Goal: Entertainment & Leisure: Consume media (video, audio)

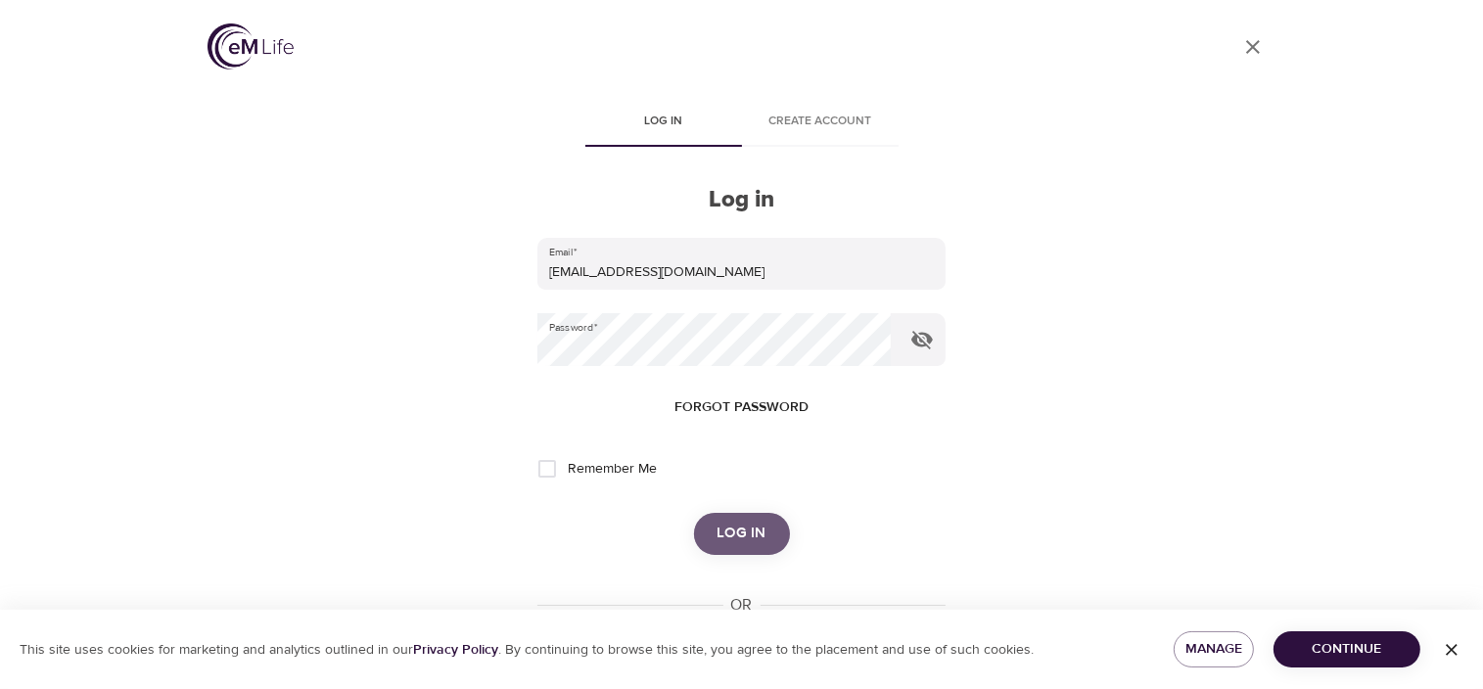
click at [732, 536] on span "Log in" at bounding box center [741, 533] width 49 height 25
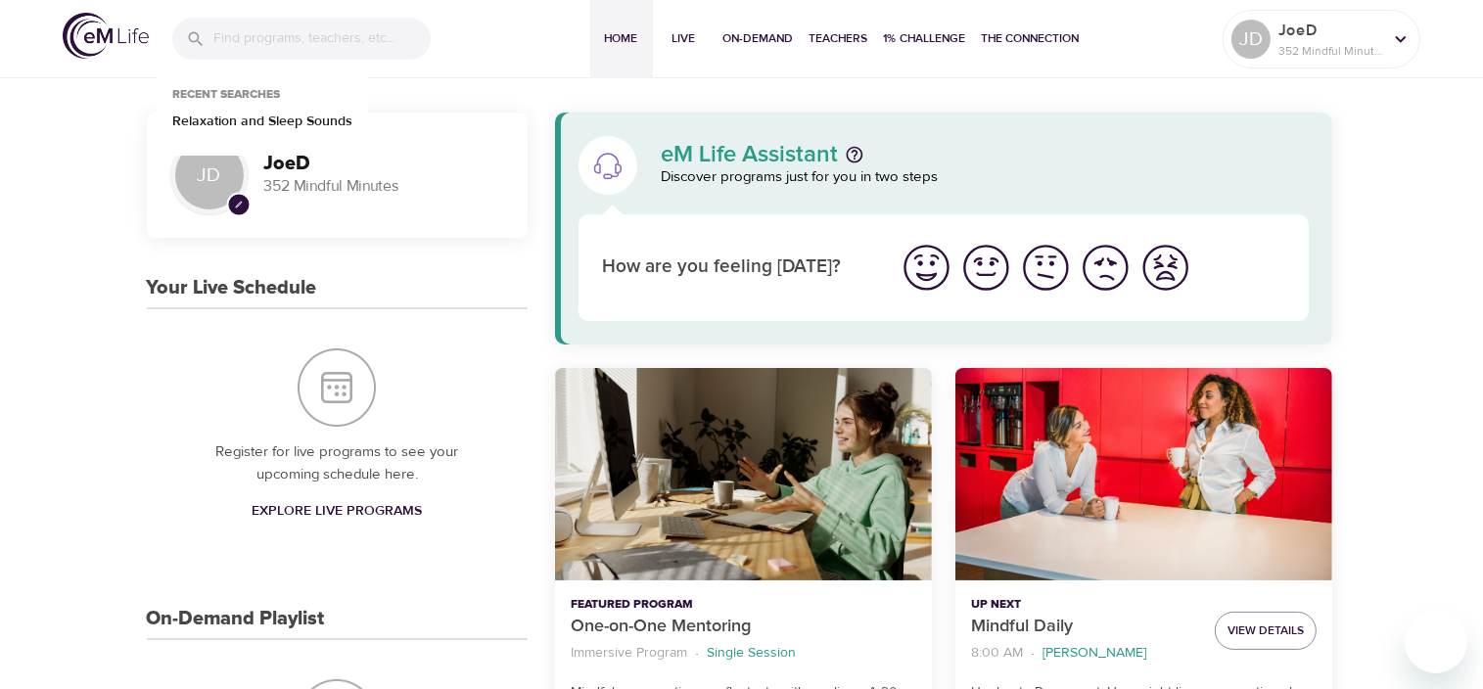
click at [248, 37] on input "search" at bounding box center [321, 39] width 217 height 42
click at [268, 123] on p "Relaxation and Sleep Sounds" at bounding box center [262, 126] width 180 height 28
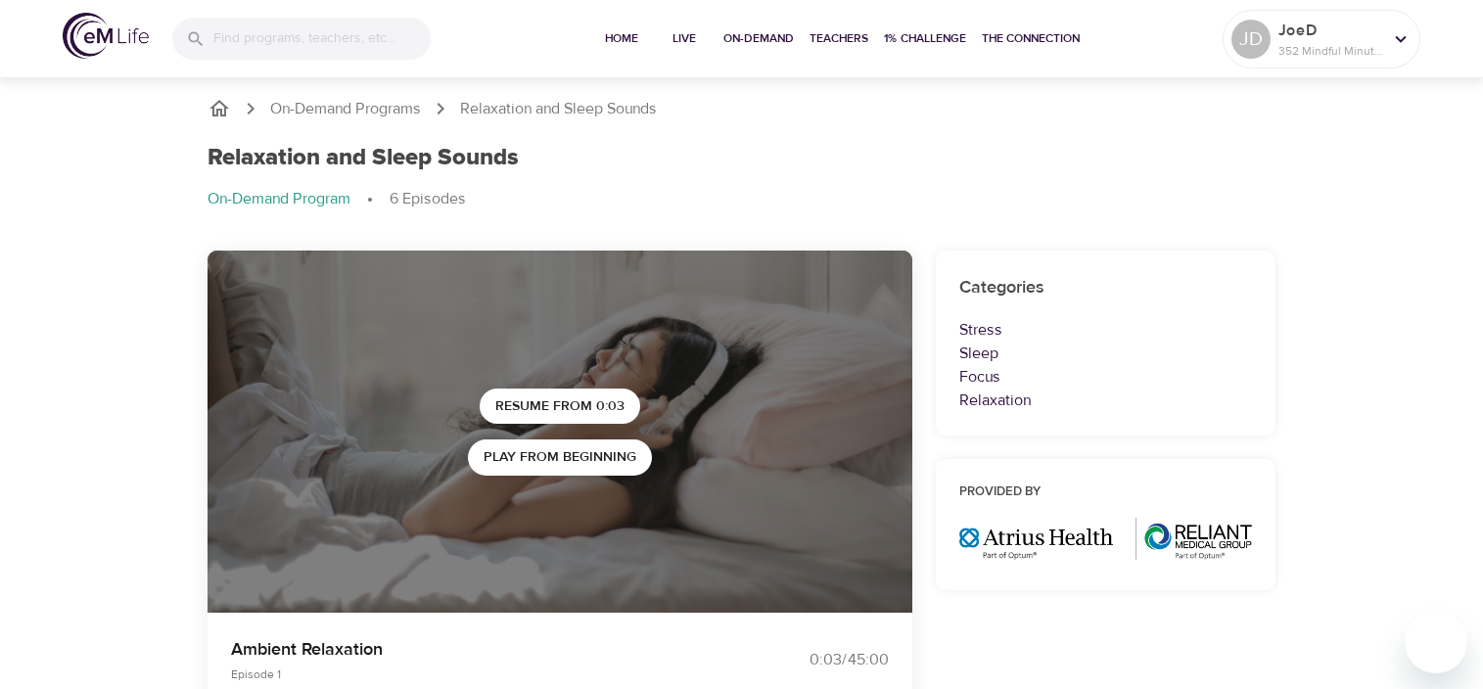
scroll to position [982, 0]
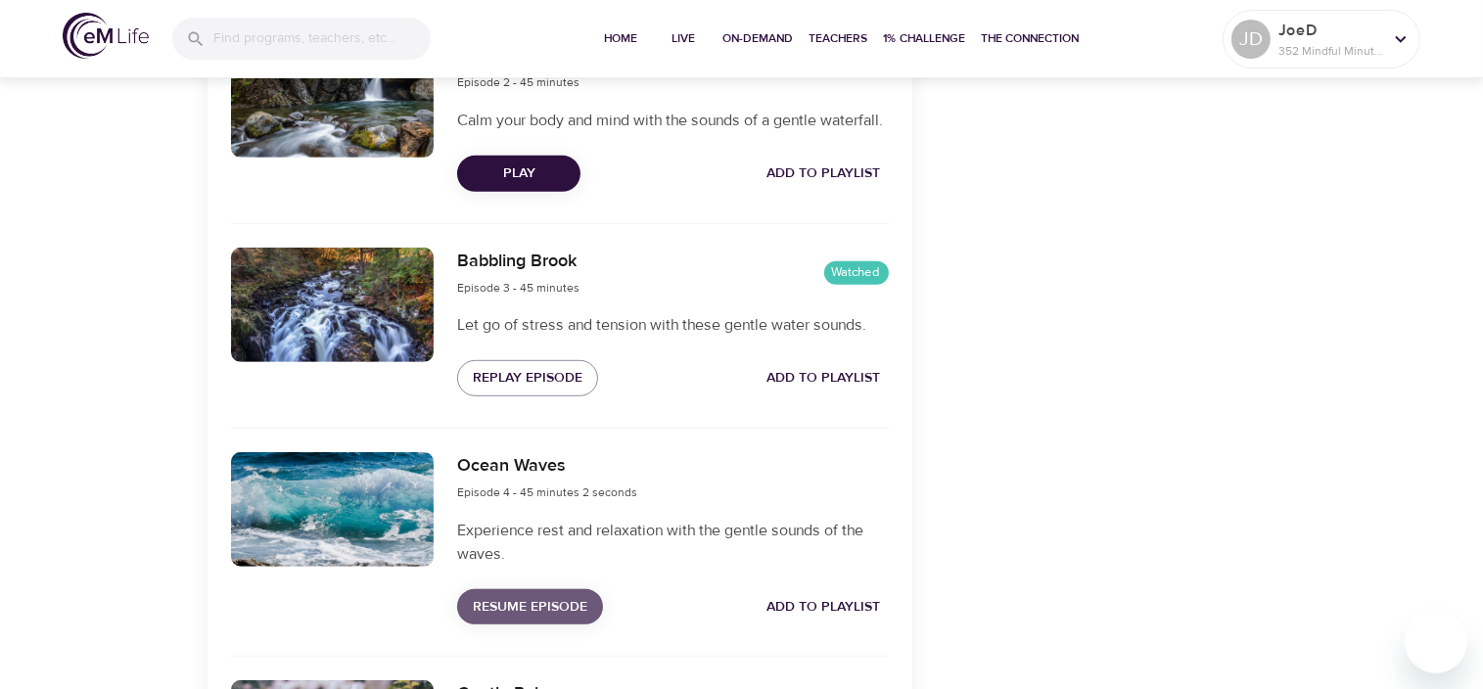
click at [566, 620] on span "Resume Episode" at bounding box center [530, 607] width 115 height 24
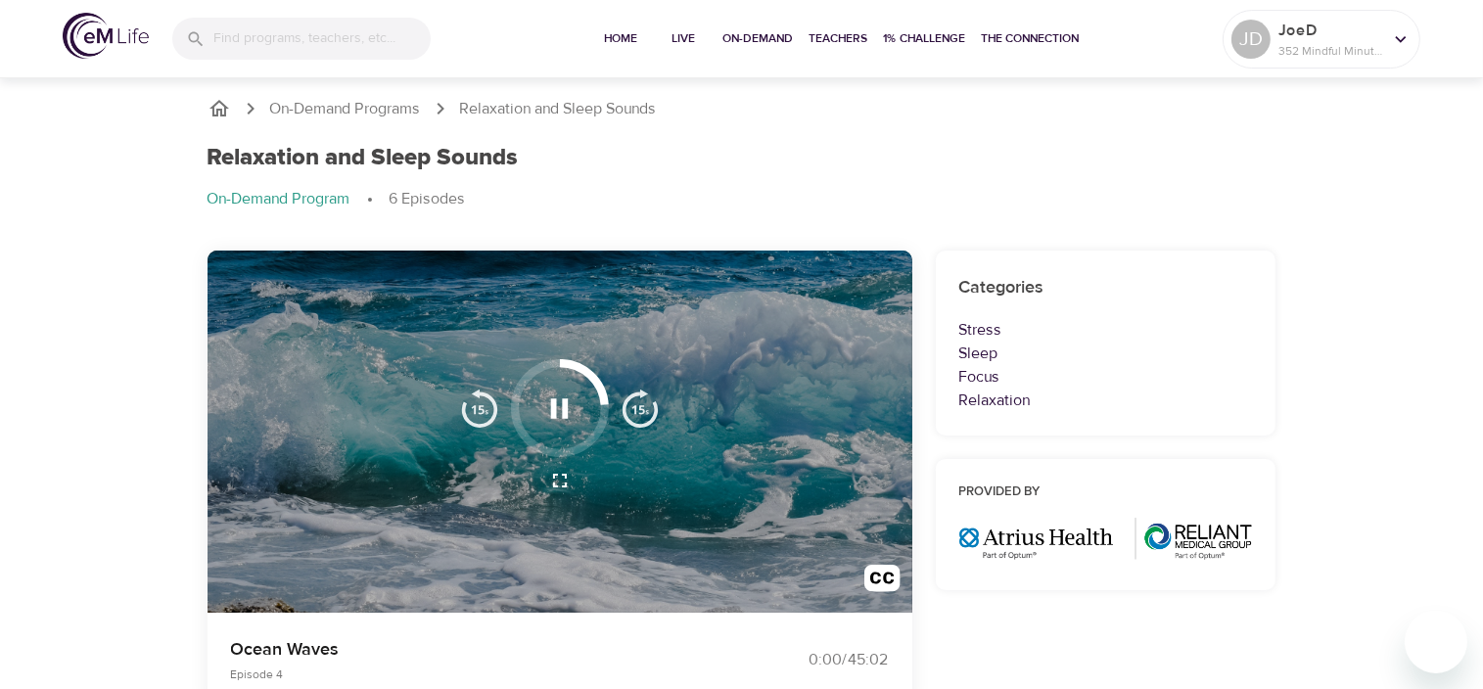
scroll to position [0, 0]
